Goal: Task Accomplishment & Management: Use online tool/utility

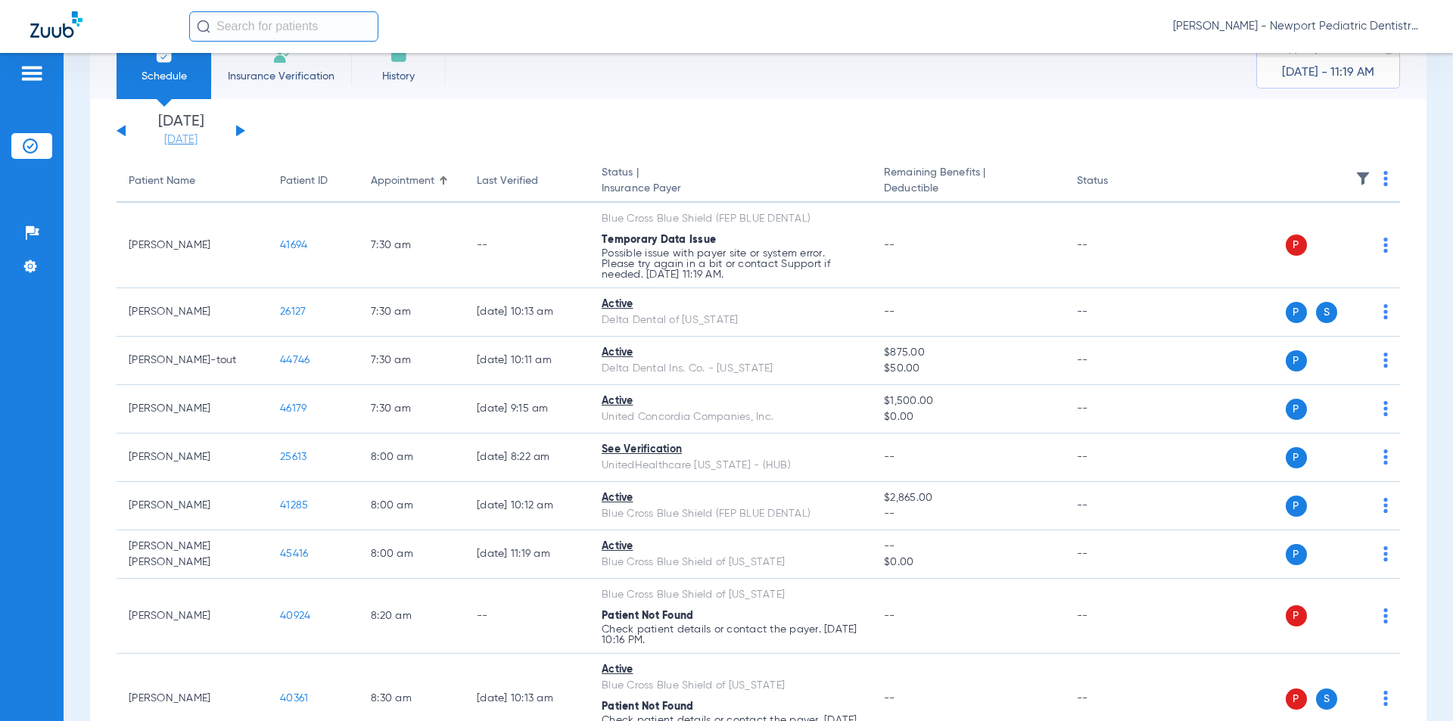
scroll to position [76, 0]
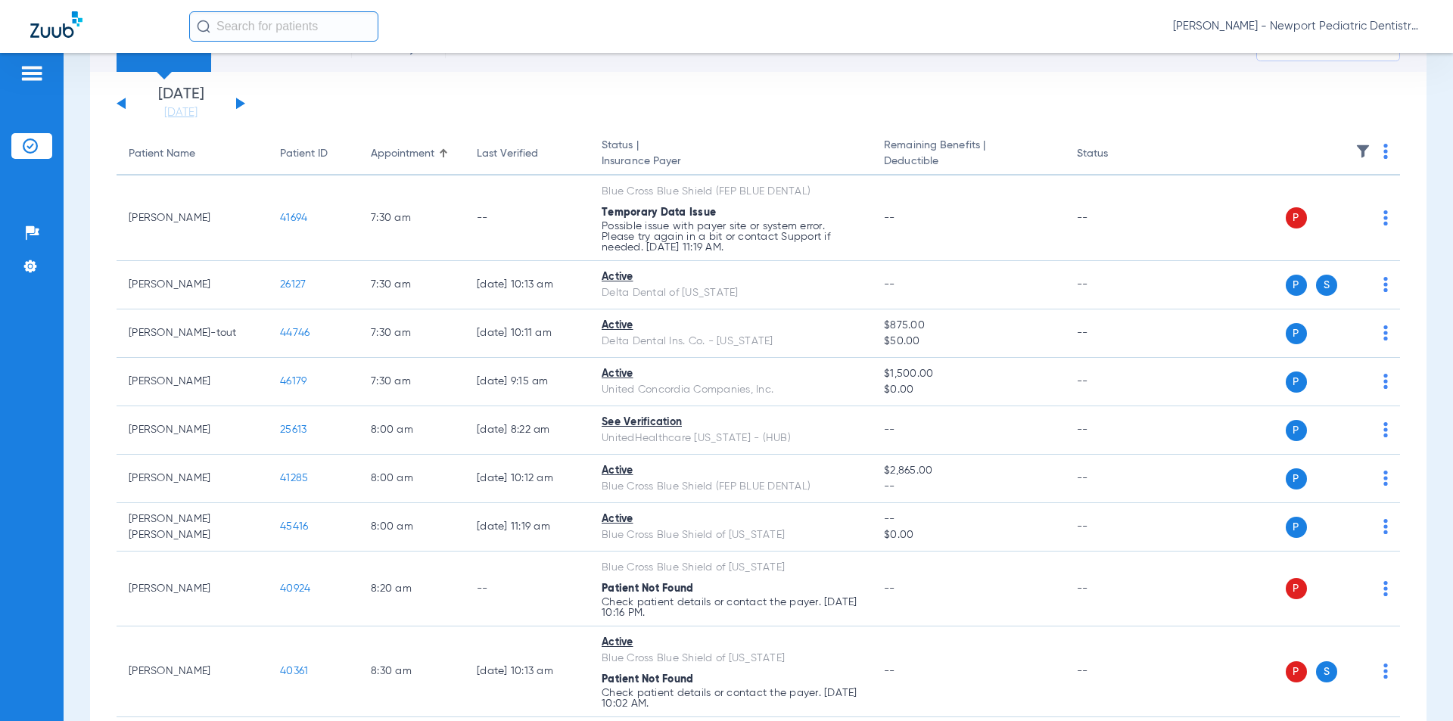
click at [245, 103] on app-single-date-navigator "[DATE] [DATE] [DATE] [DATE] [DATE] [DATE] [DATE] [DATE] [DATE] [DATE] [DATE] [D…" at bounding box center [758, 103] width 1283 height 33
click at [242, 101] on div "[DATE] [DATE] [DATE] [DATE] [DATE] [DATE] [DATE] [DATE] [DATE] [DATE] [DATE] [D…" at bounding box center [181, 103] width 129 height 33
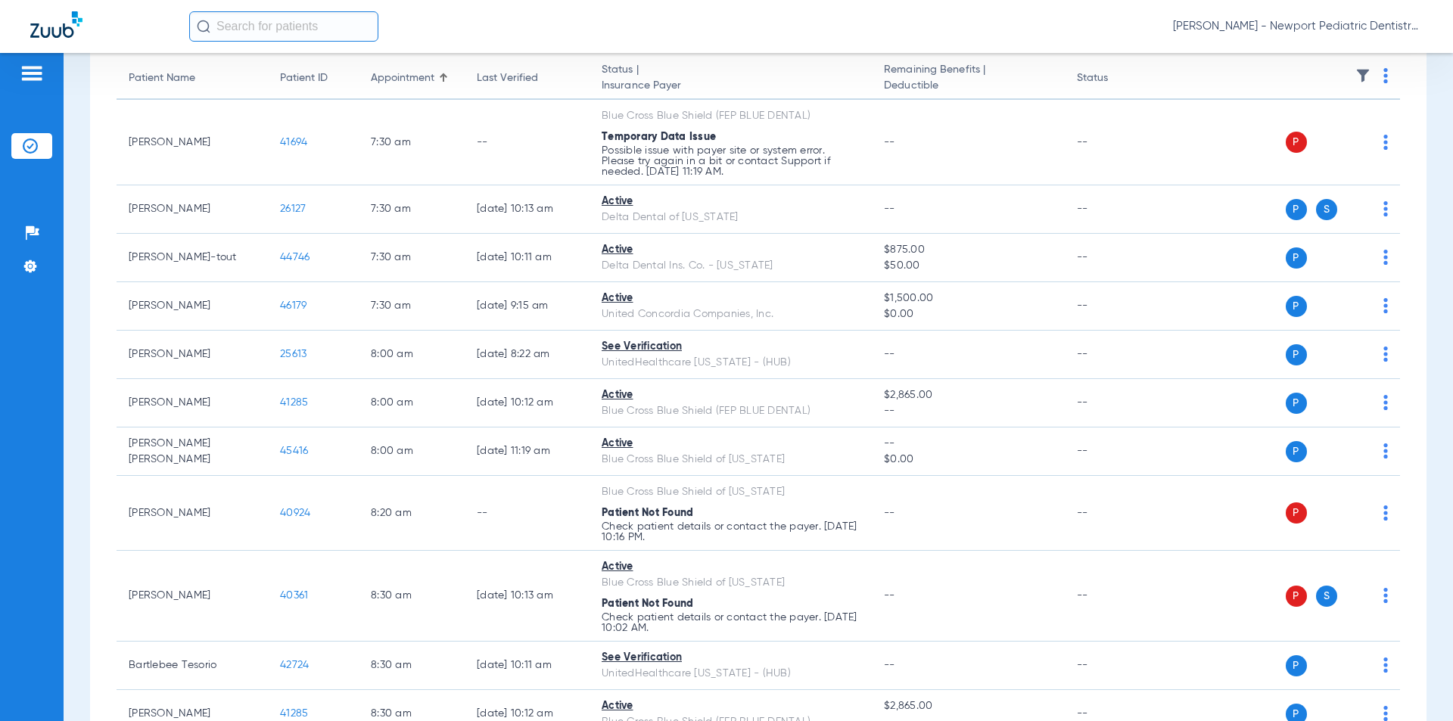
scroll to position [0, 0]
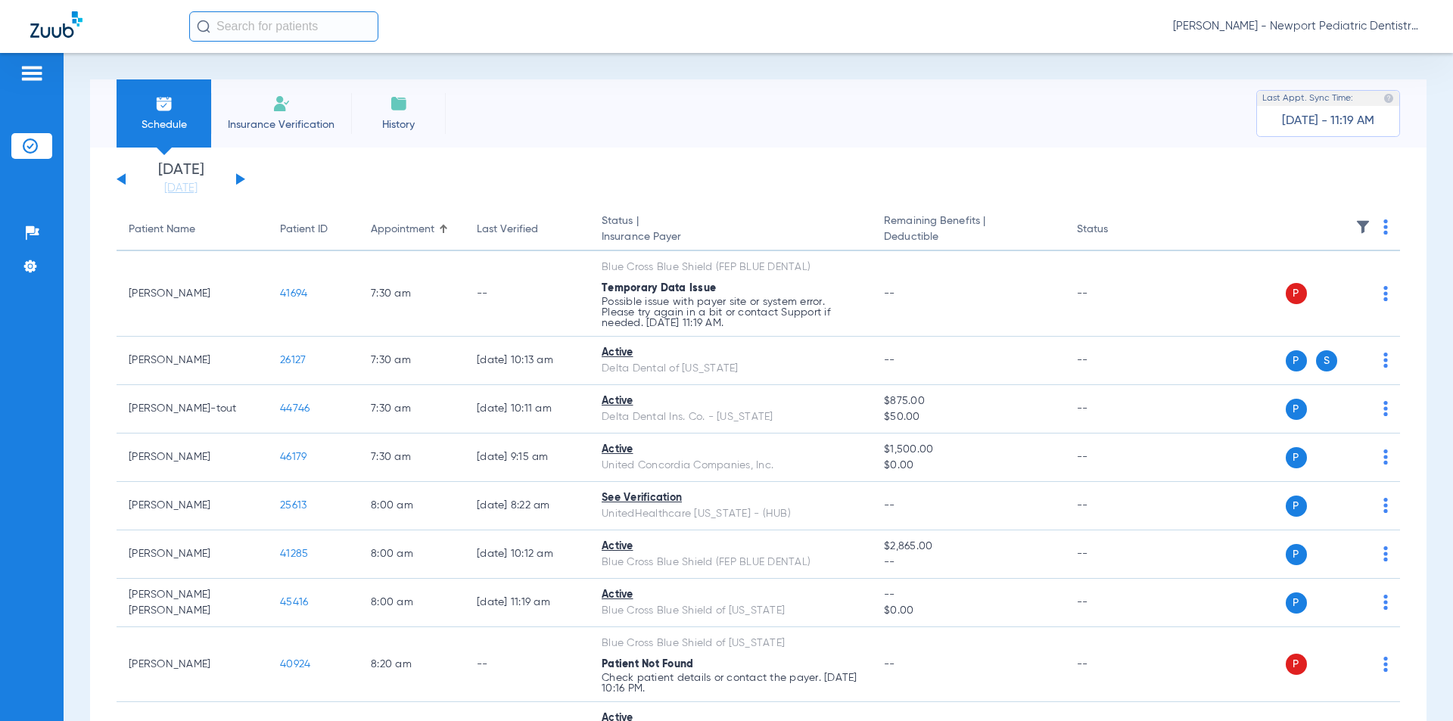
click at [241, 179] on button at bounding box center [240, 178] width 9 height 11
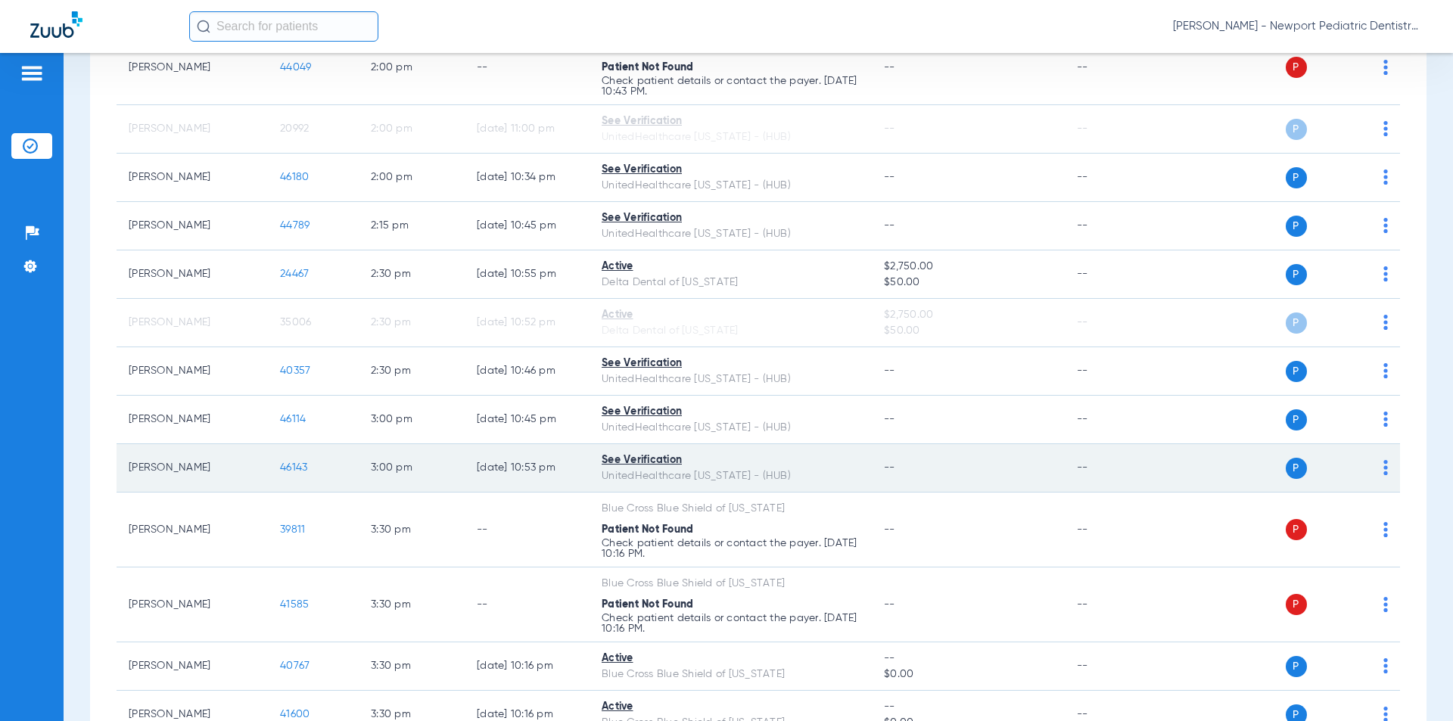
scroll to position [2471, 0]
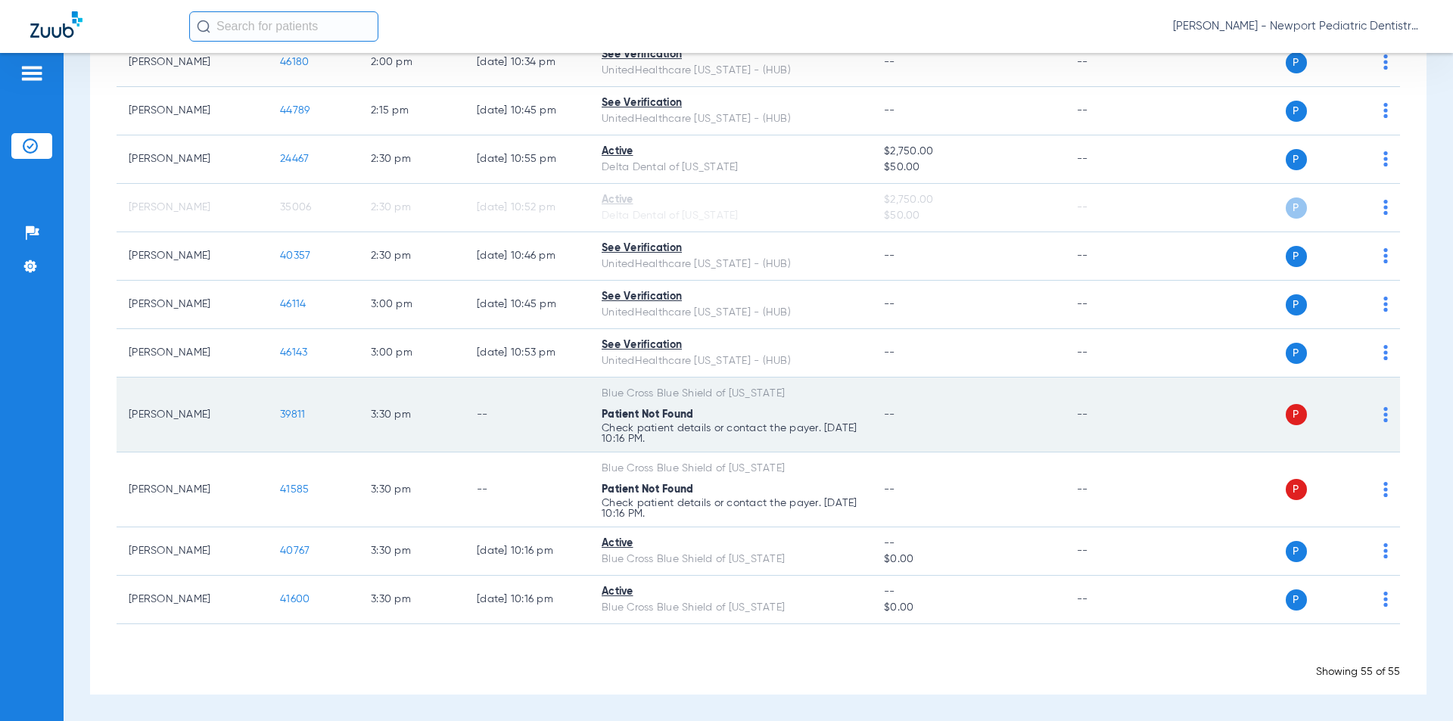
click at [294, 415] on span "39811" at bounding box center [292, 414] width 25 height 11
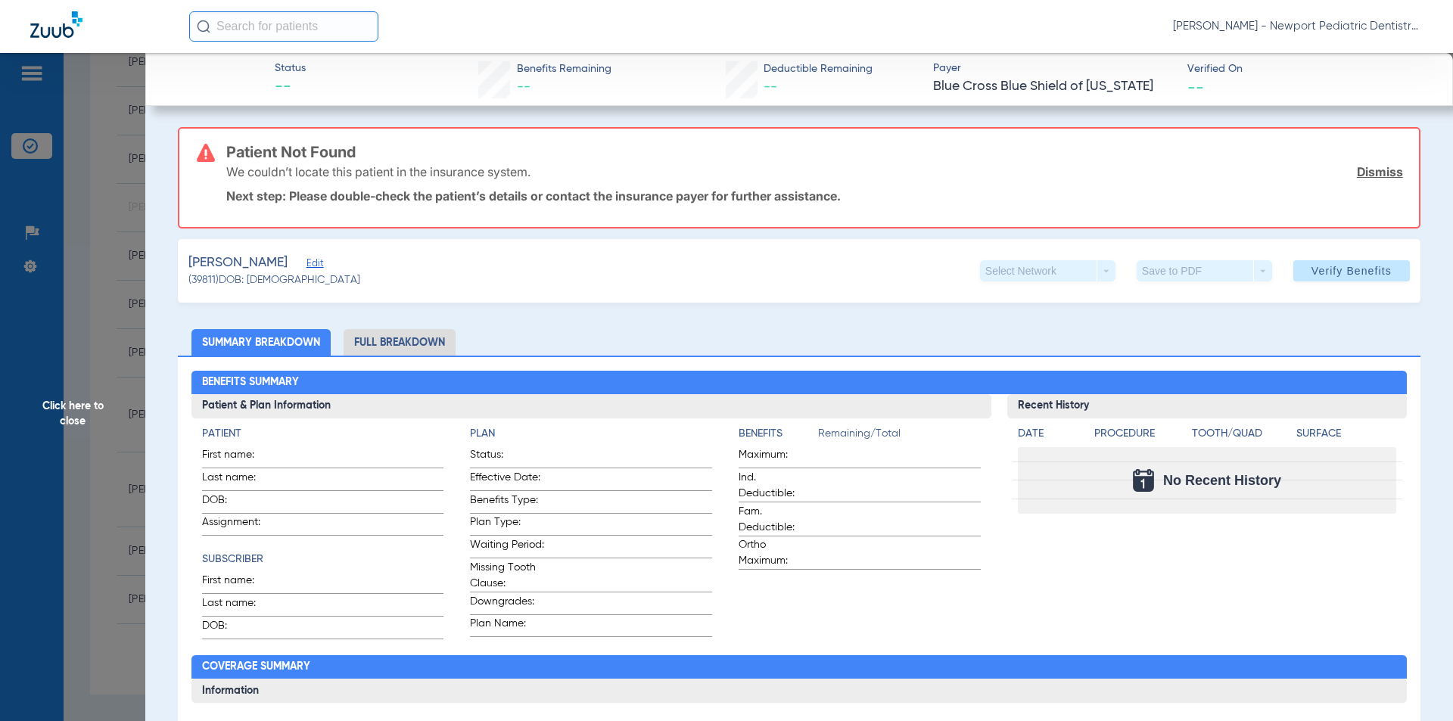
click at [320, 266] on span "Edit" at bounding box center [313, 265] width 14 height 14
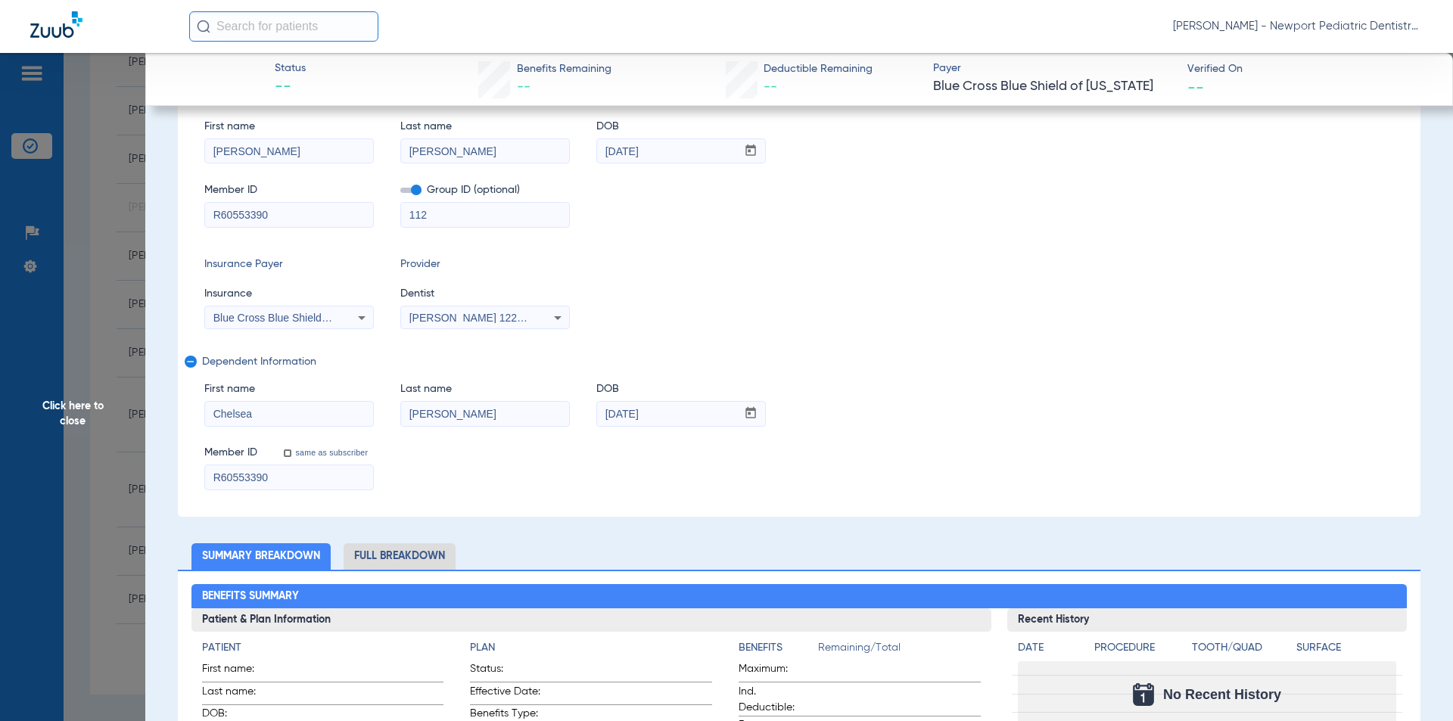
scroll to position [303, 0]
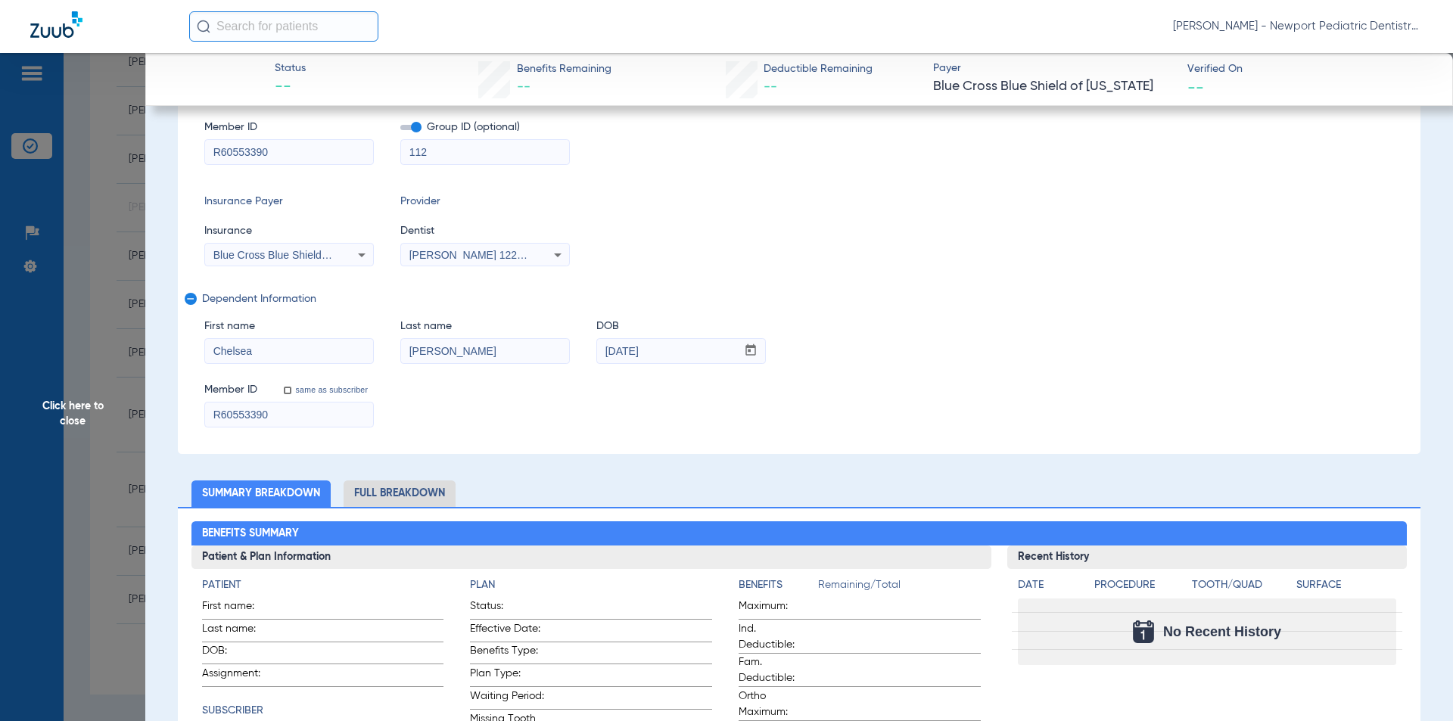
click at [327, 244] on mat-select "Blue Cross Blue Shield Of [US_STATE]" at bounding box center [289, 255] width 170 height 24
click at [323, 250] on span "Blue Cross Blue Shield Of [US_STATE]" at bounding box center [305, 255] width 185 height 12
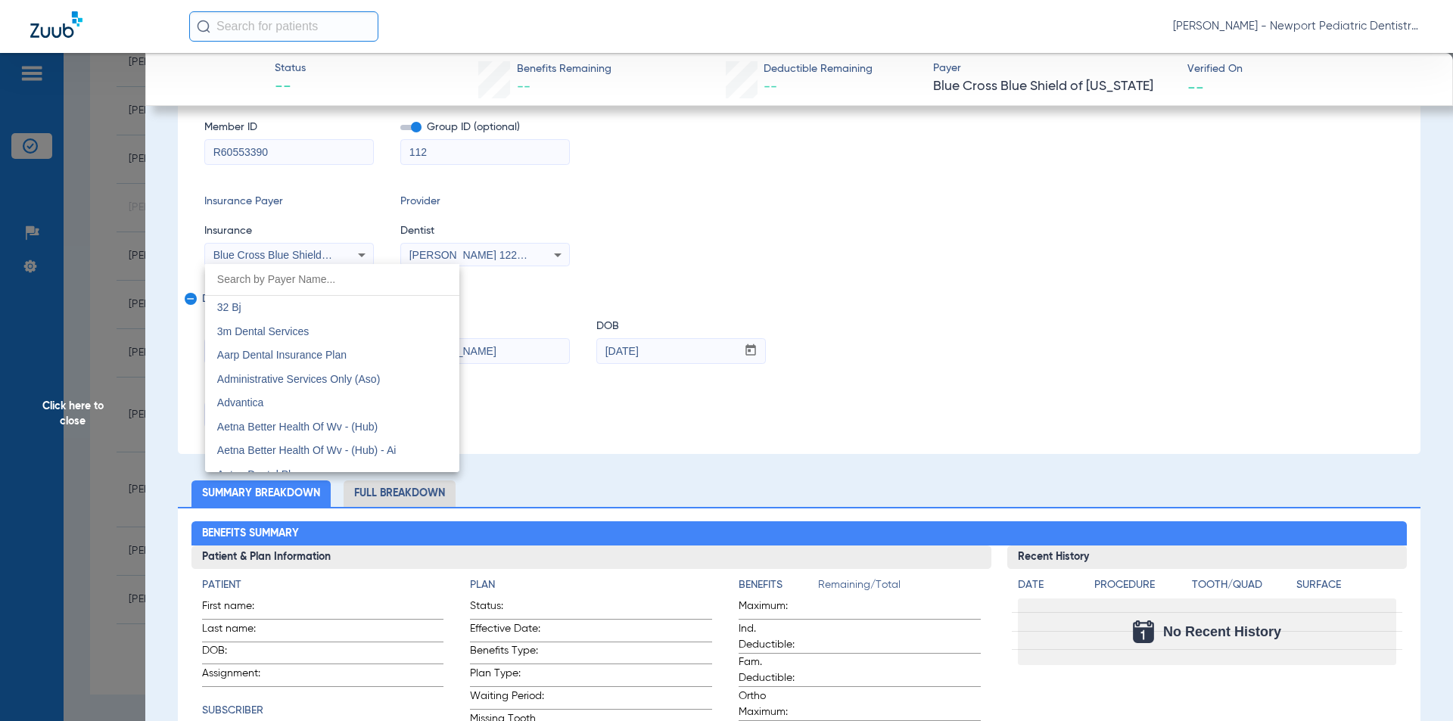
scroll to position [1612, 0]
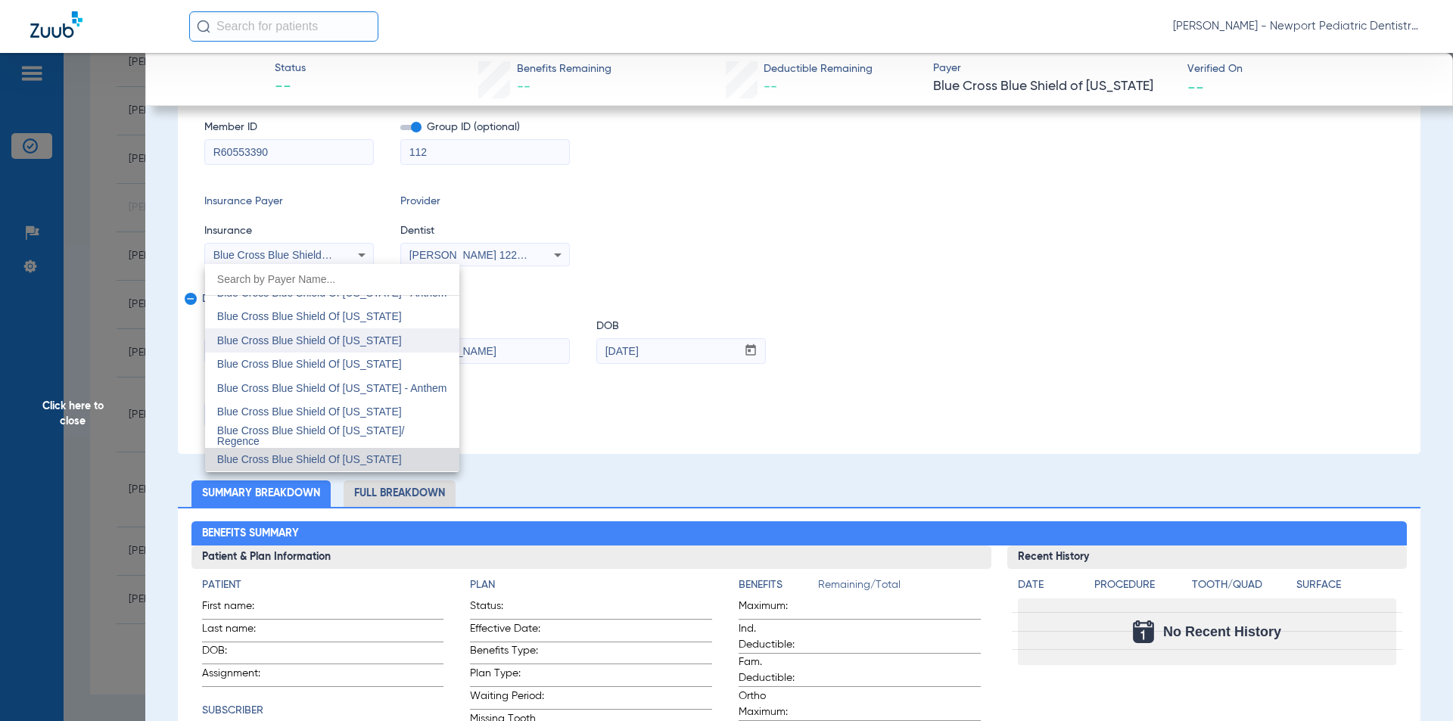
click at [347, 334] on span "Blue Cross Blue Shield Of [US_STATE]" at bounding box center [309, 340] width 185 height 12
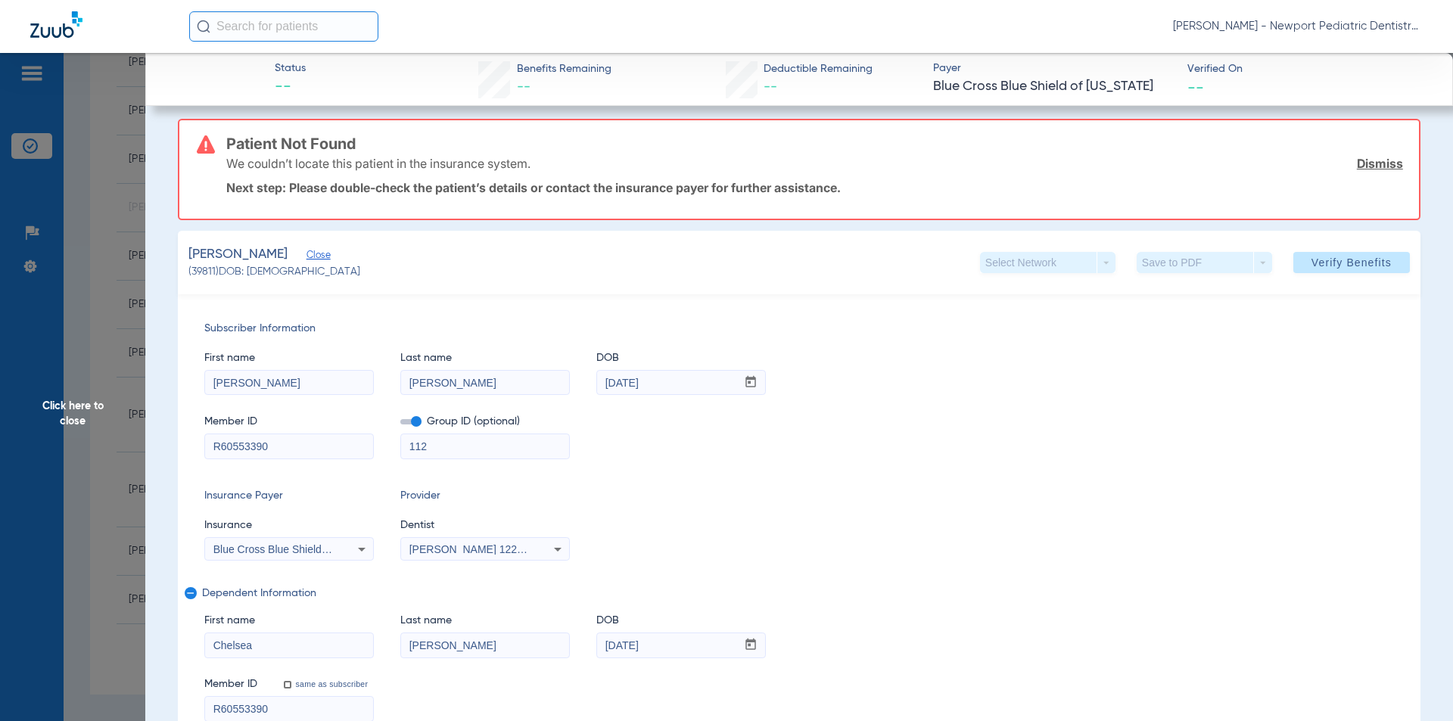
scroll to position [0, 0]
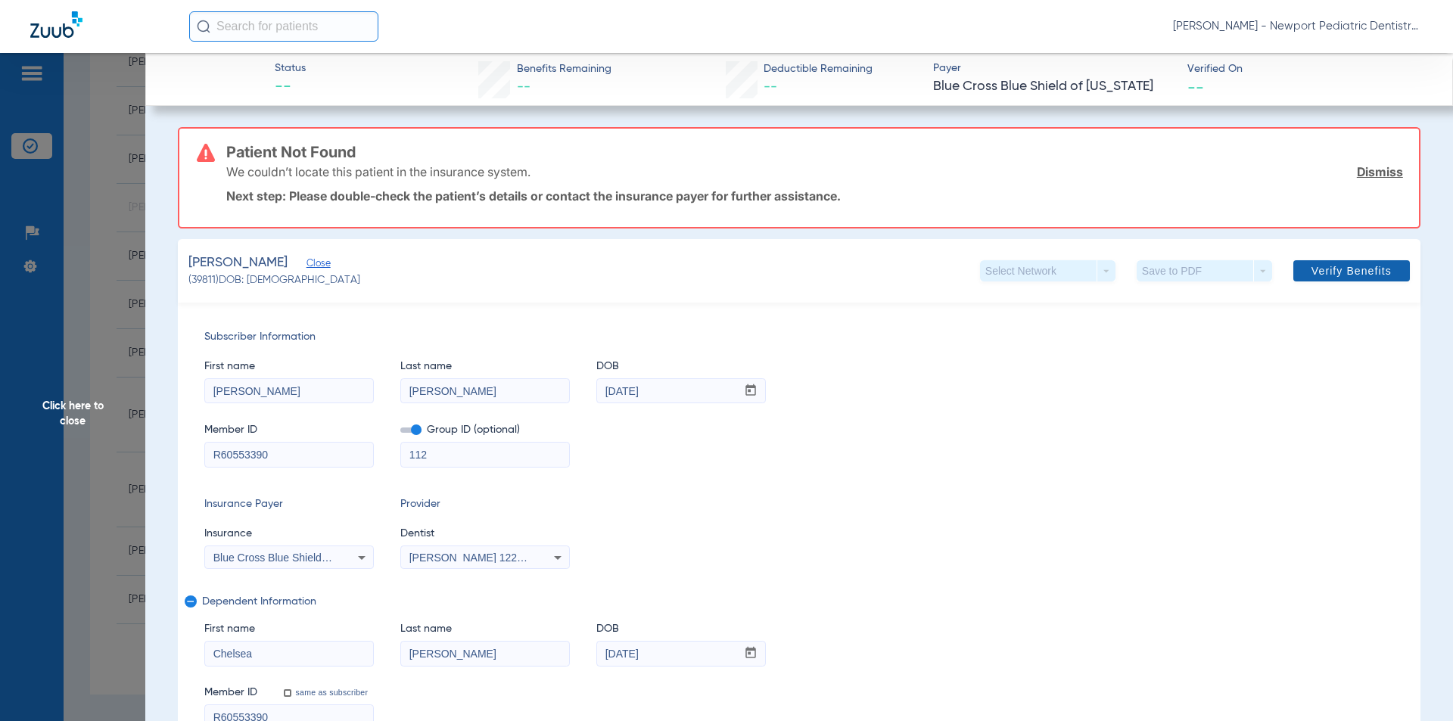
click at [1343, 270] on span "Verify Benefits" at bounding box center [1351, 271] width 80 height 12
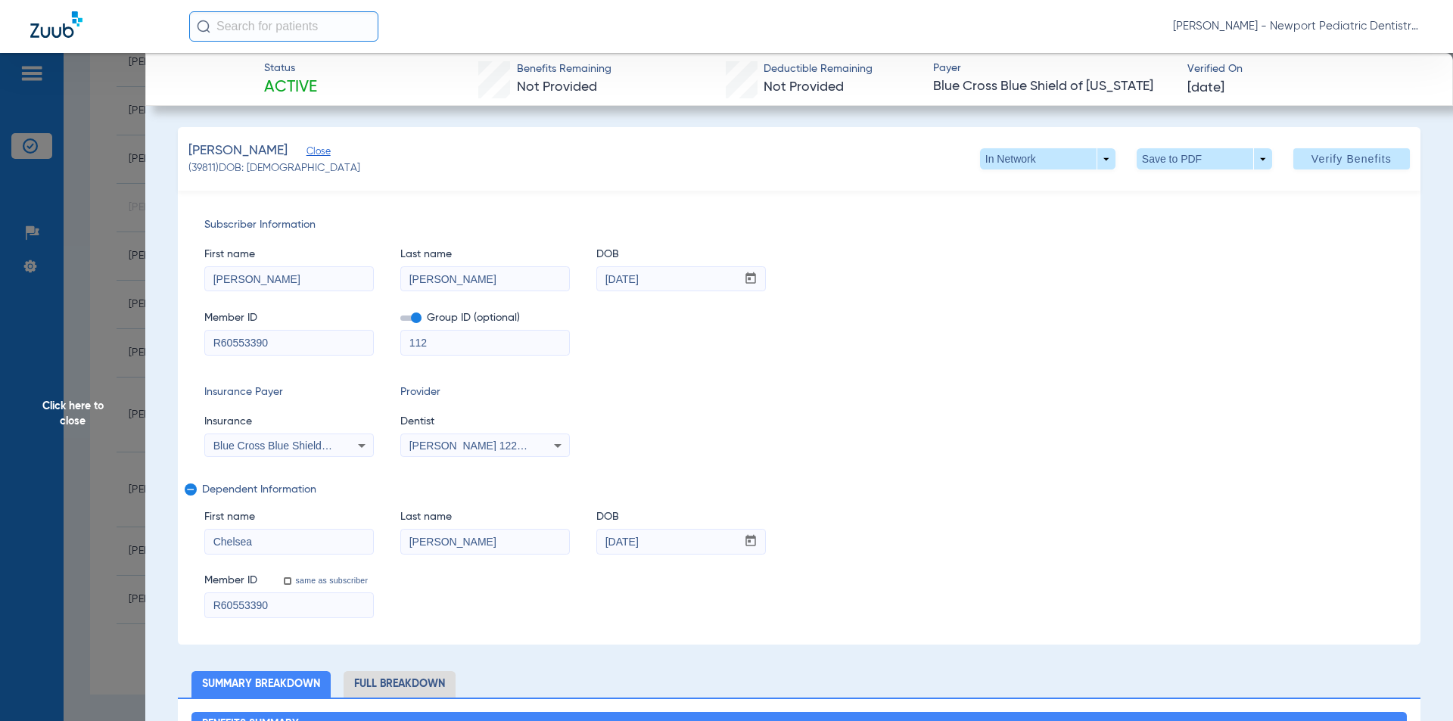
scroll to position [2444, 0]
click at [78, 386] on span "Click here to close" at bounding box center [72, 413] width 145 height 721
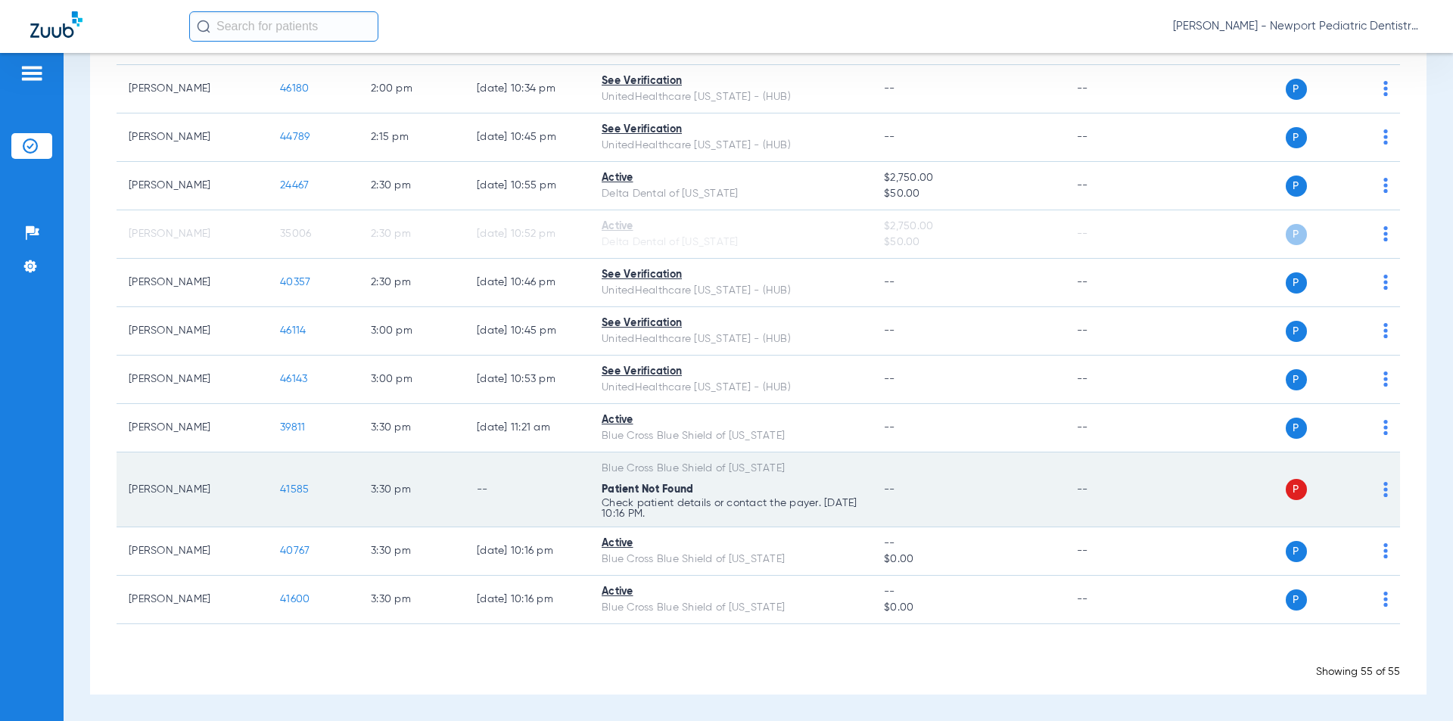
click at [289, 484] on span "41585" at bounding box center [294, 489] width 29 height 11
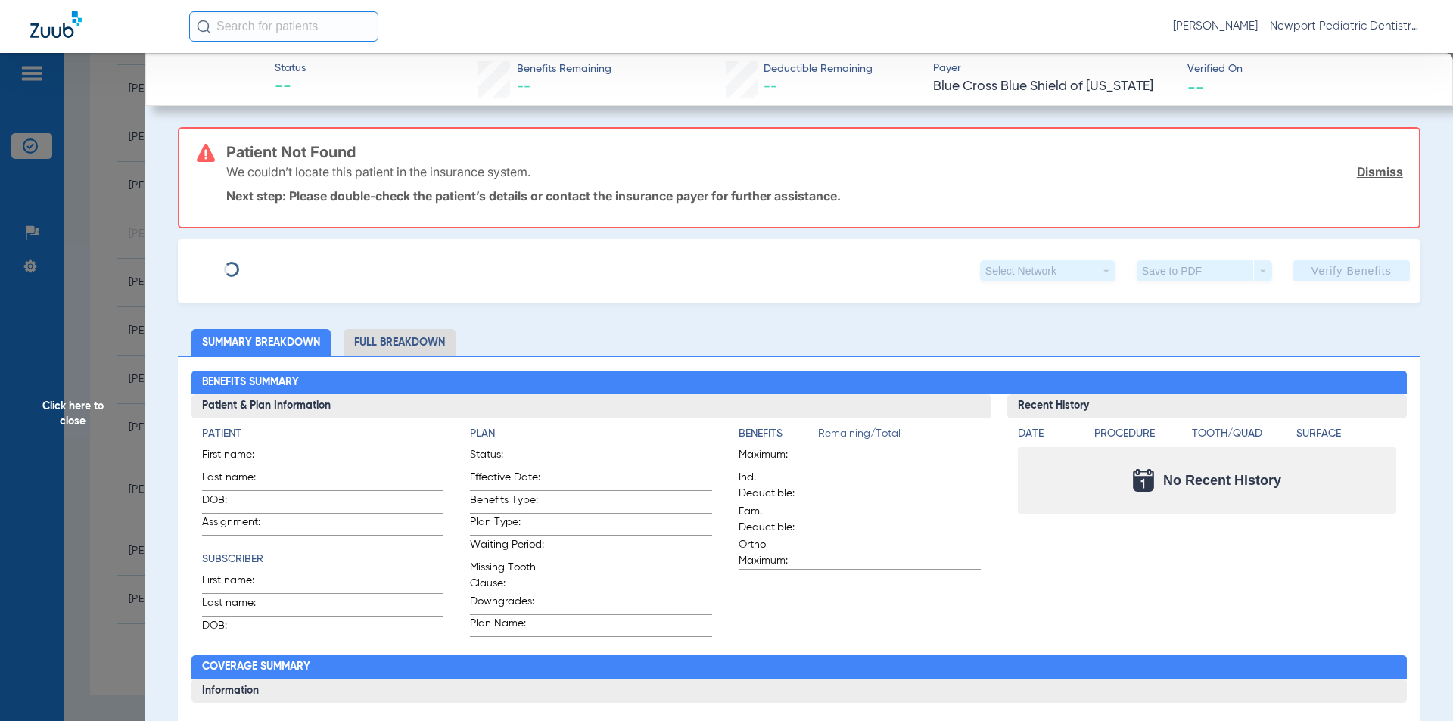
type input "[PERSON_NAME]"
type input "[DATE]"
type input "R60553390"
type input "112"
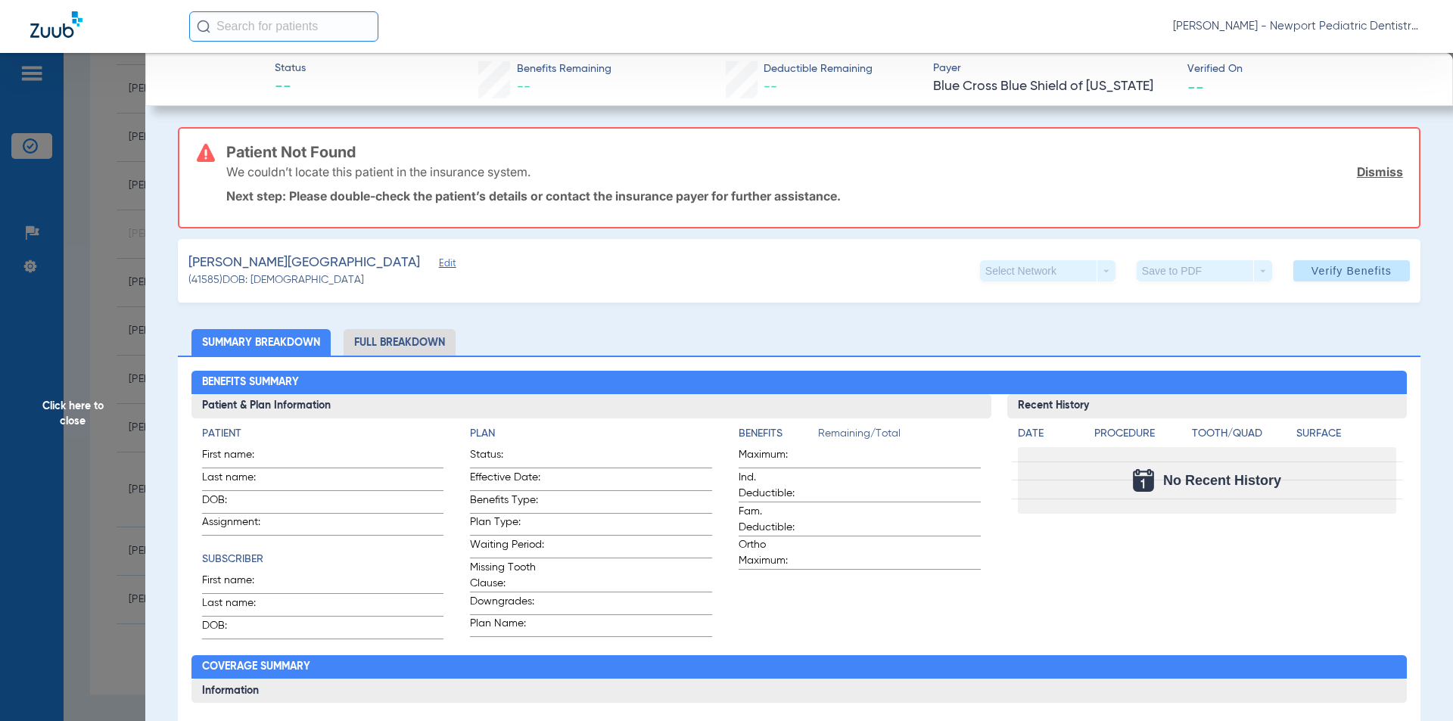
click at [439, 265] on span "Edit" at bounding box center [446, 265] width 14 height 14
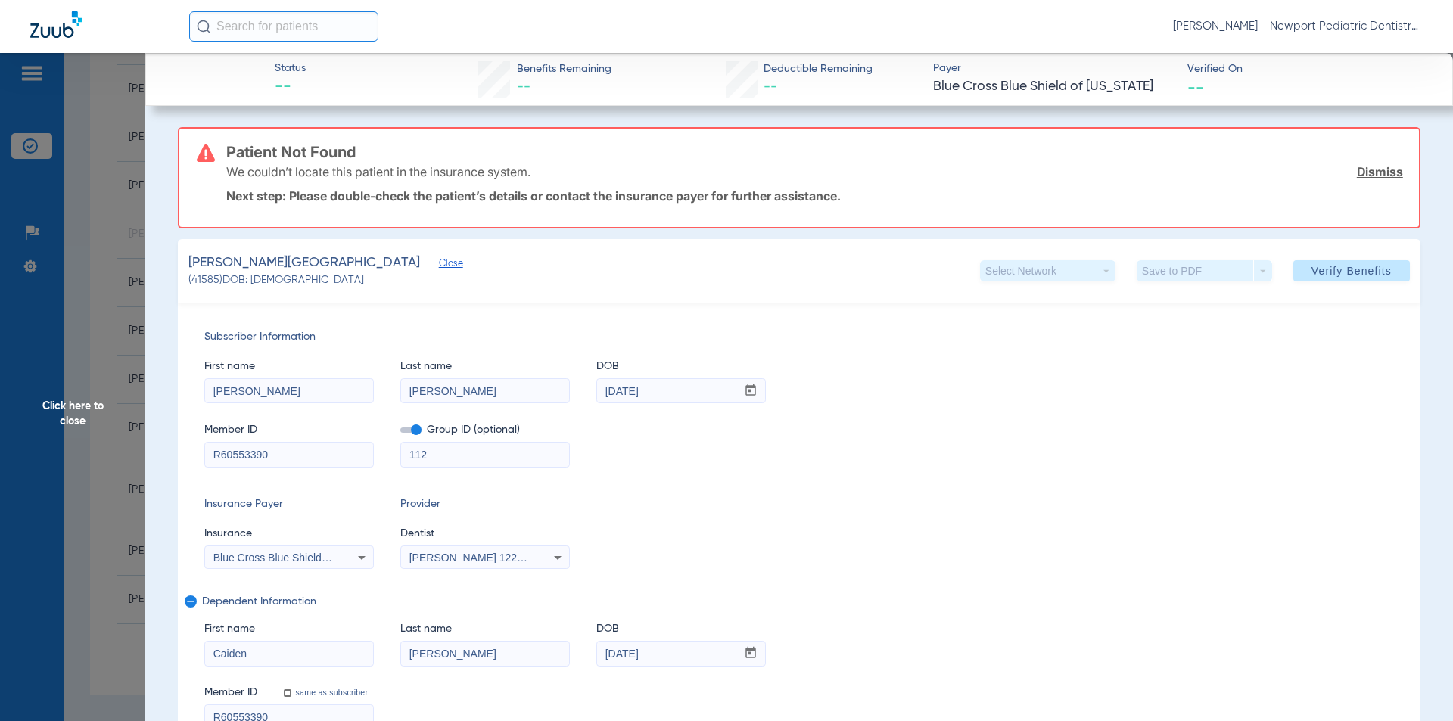
click at [329, 555] on span "Blue Cross Blue Shield Of [US_STATE]" at bounding box center [305, 558] width 185 height 12
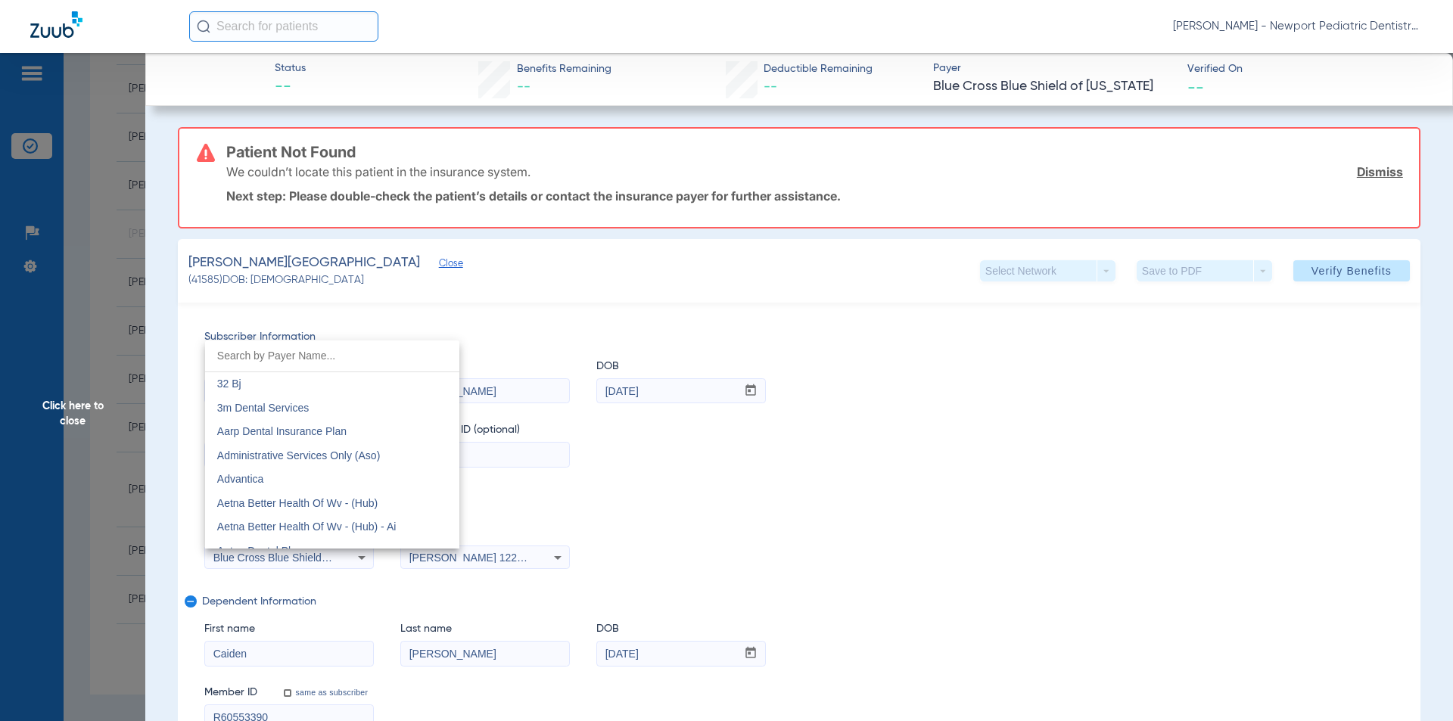
scroll to position [1612, 0]
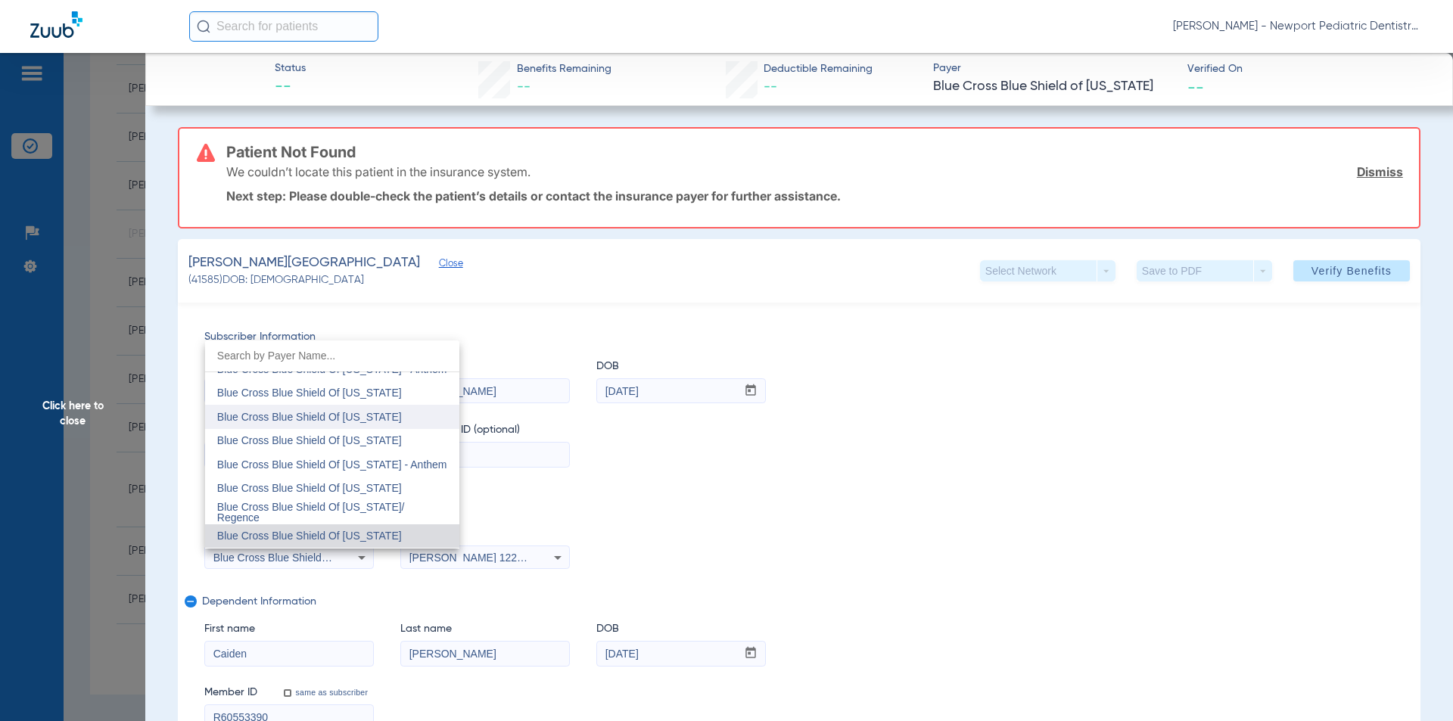
click at [402, 418] on span "Blue Cross Blue Shield Of [US_STATE]" at bounding box center [309, 417] width 185 height 12
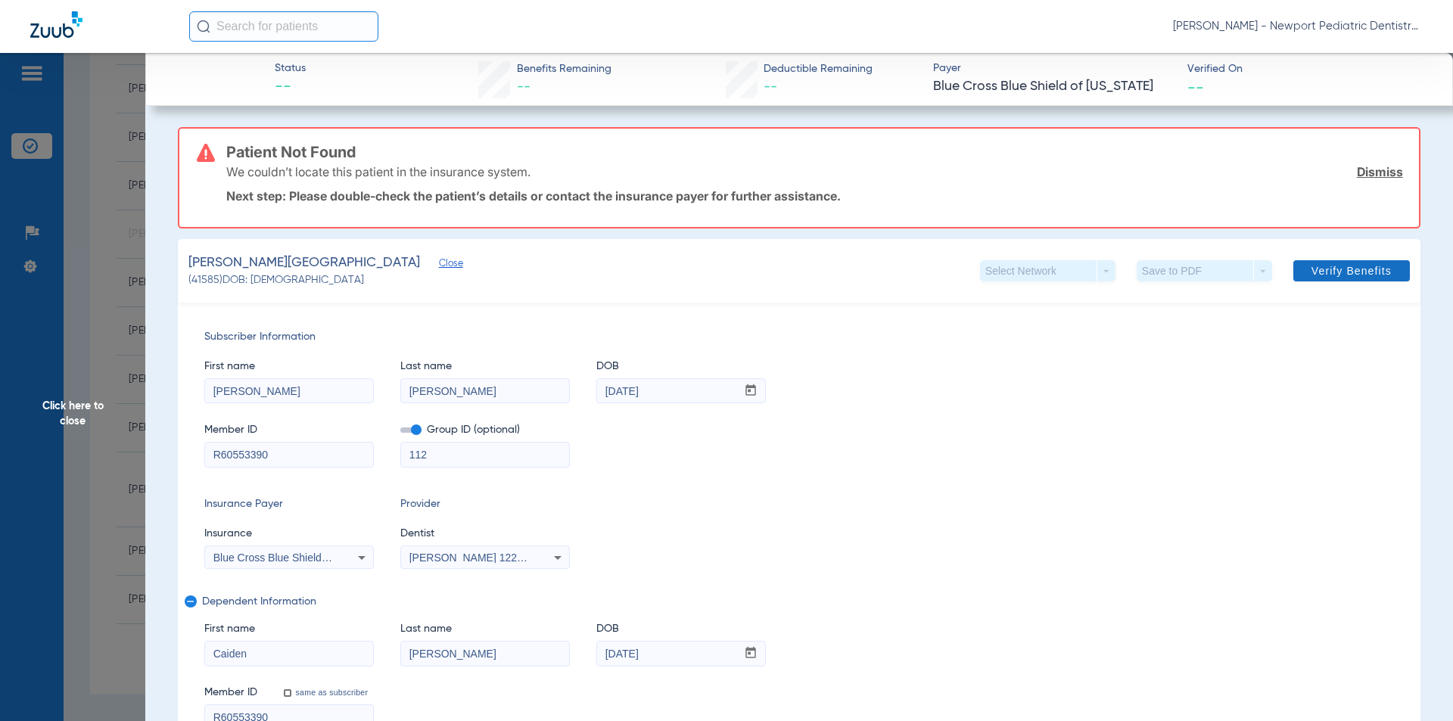
click at [1364, 286] on span at bounding box center [1351, 271] width 117 height 36
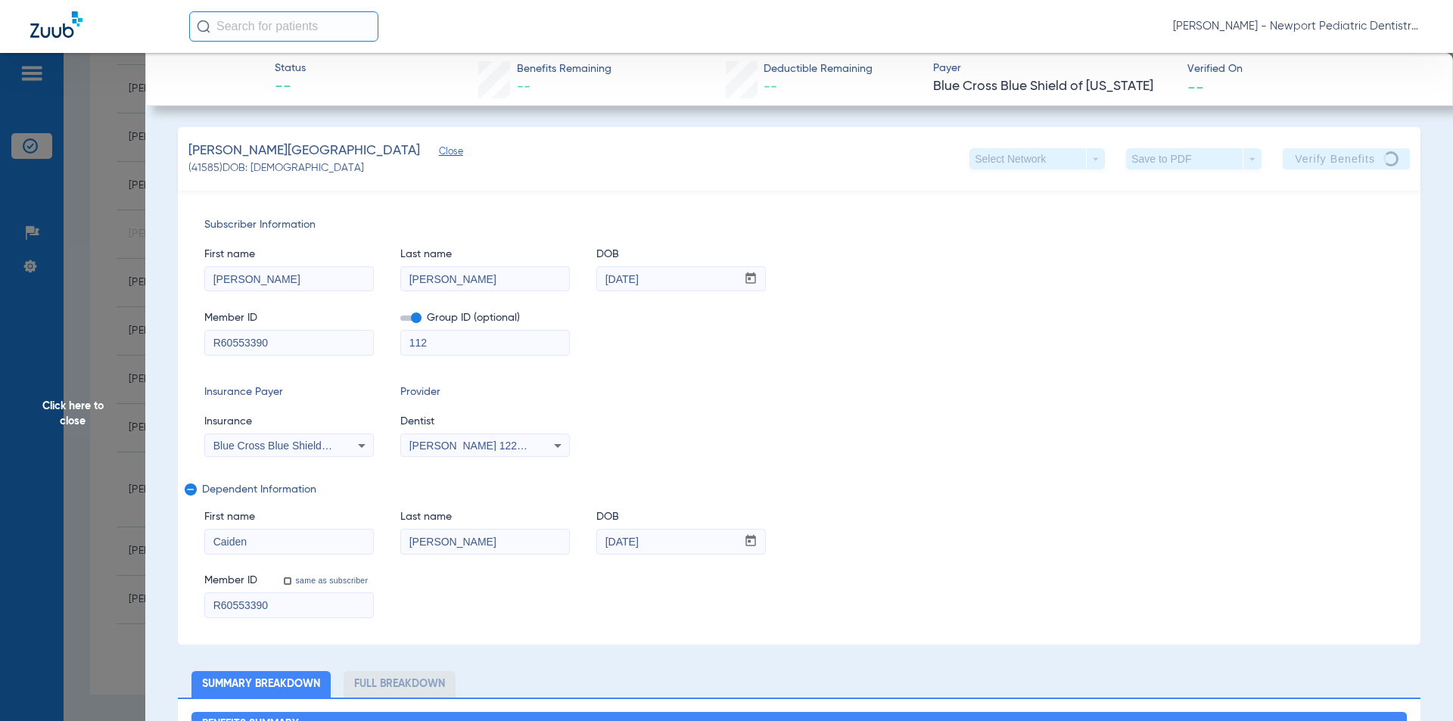
scroll to position [2418, 0]
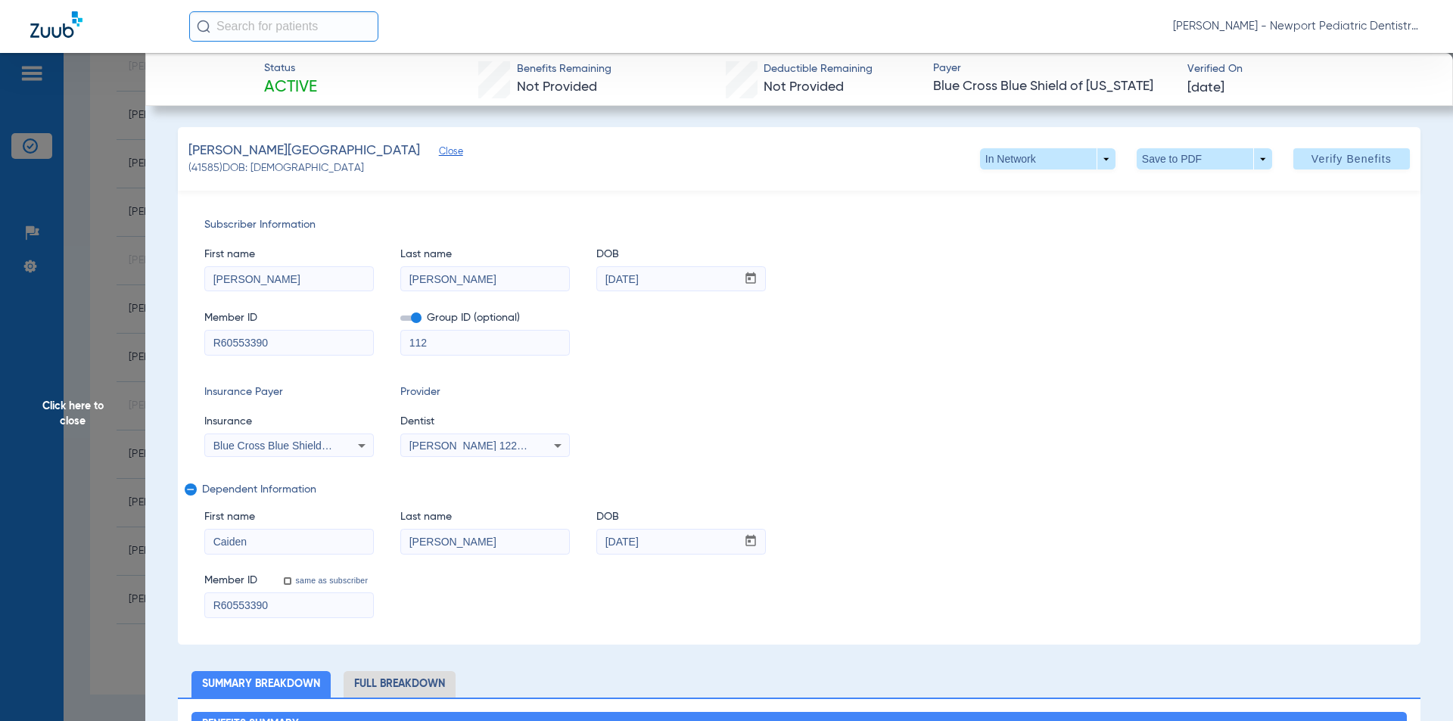
click at [82, 435] on span "Click here to close" at bounding box center [72, 413] width 145 height 721
